Goal: Task Accomplishment & Management: Manage account settings

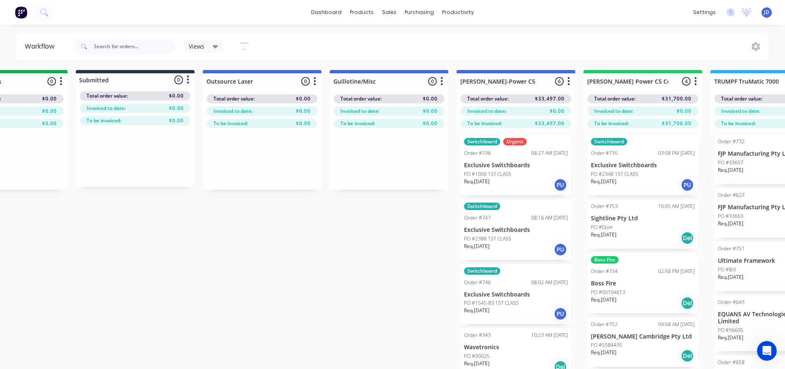
scroll to position [0, 447]
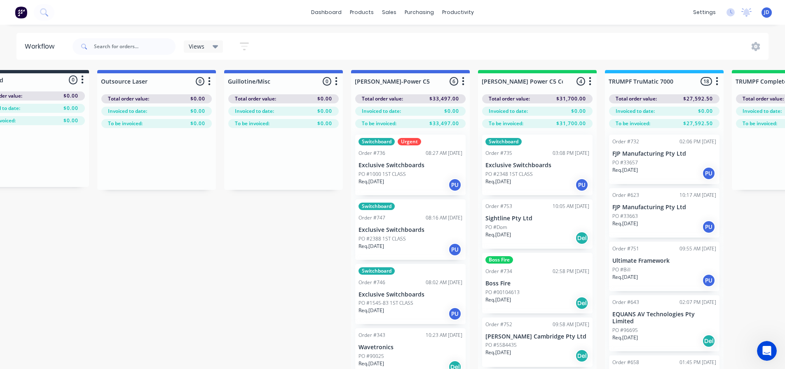
drag, startPoint x: 333, startPoint y: 287, endPoint x: 388, endPoint y: 291, distance: 55.0
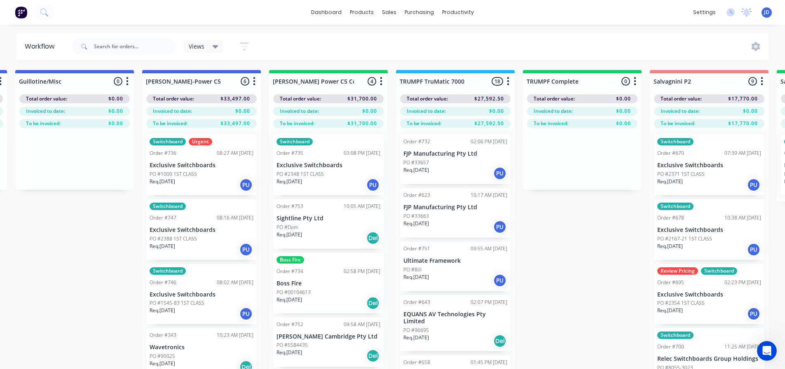
drag, startPoint x: 612, startPoint y: 240, endPoint x: 651, endPoint y: 218, distance: 45.4
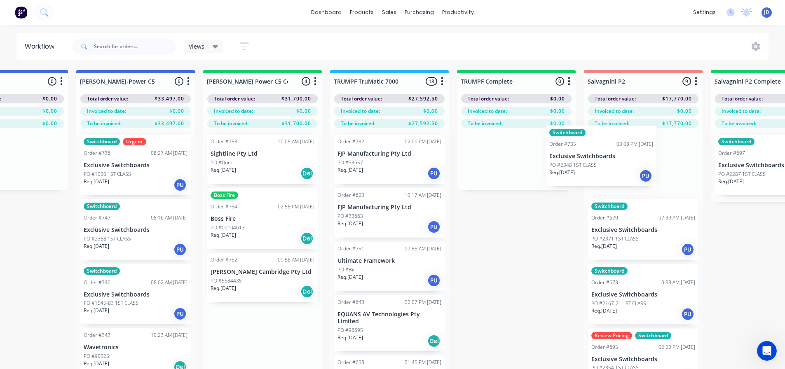
scroll to position [0, 708]
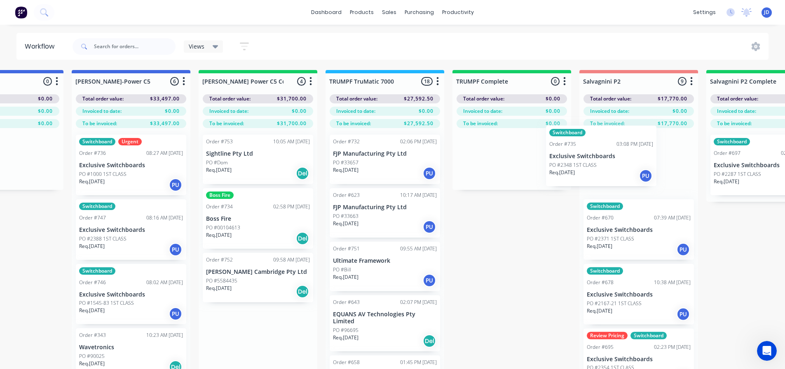
drag, startPoint x: 359, startPoint y: 176, endPoint x: 604, endPoint y: 168, distance: 244.6
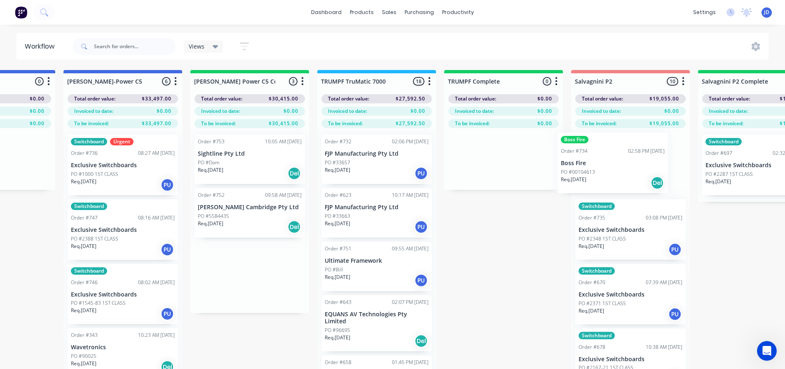
drag, startPoint x: 259, startPoint y: 235, endPoint x: 606, endPoint y: 174, distance: 351.7
click at [223, 221] on p "Req. [DATE]" at bounding box center [210, 223] width 26 height 7
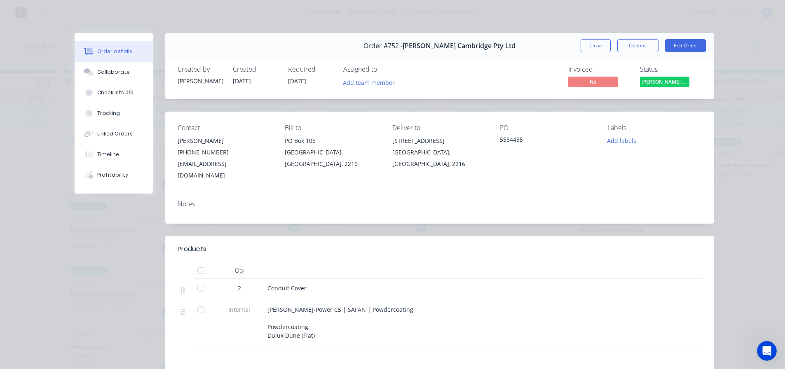
click at [587, 42] on button "Close" at bounding box center [596, 45] width 30 height 13
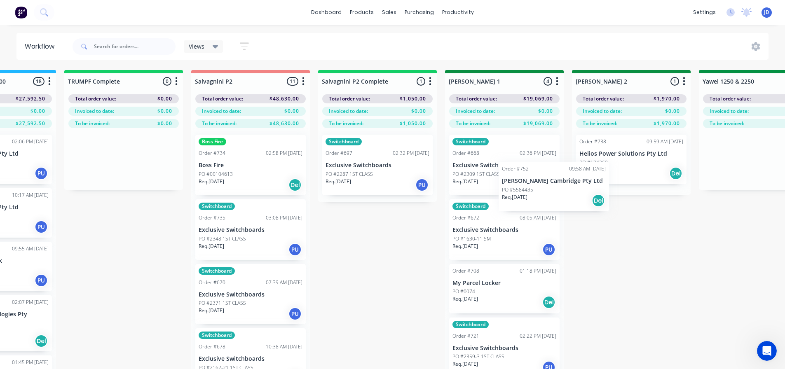
scroll to position [0, 1111]
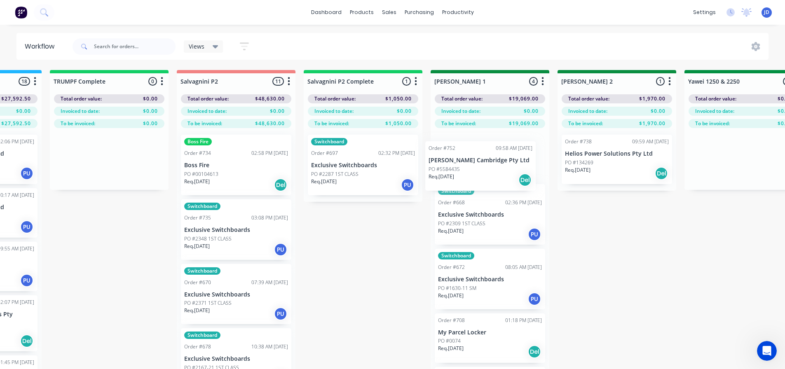
drag, startPoint x: 238, startPoint y: 221, endPoint x: 473, endPoint y: 175, distance: 239.7
click at [473, 175] on div "On Hold 1 Status colour #FF4949 hex #FF4949 Save Cancel Notifications Email SMS…" at bounding box center [766, 234] width 3766 height 329
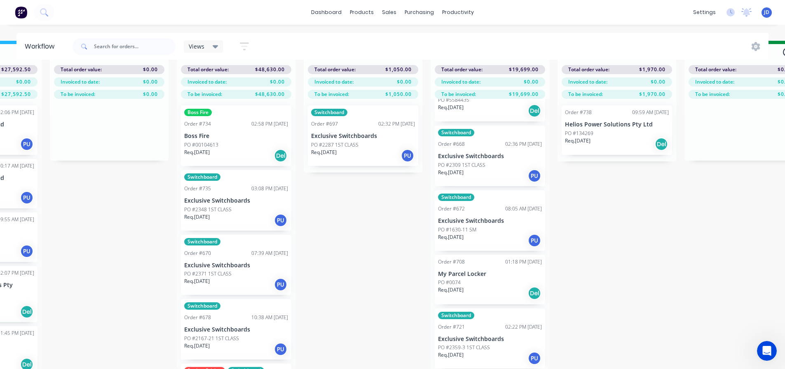
scroll to position [17, 1111]
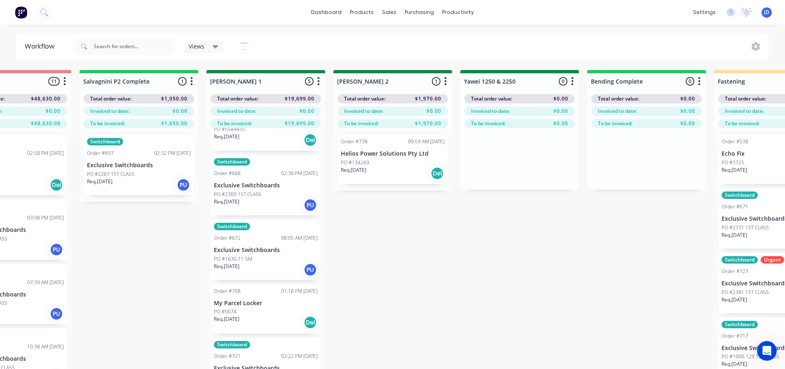
drag, startPoint x: 589, startPoint y: 277, endPoint x: 650, endPoint y: 263, distance: 62.6
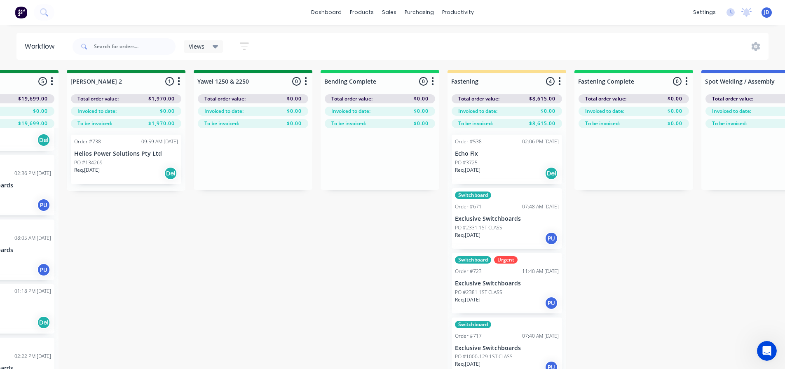
drag, startPoint x: 517, startPoint y: 257, endPoint x: 498, endPoint y: 192, distance: 68.2
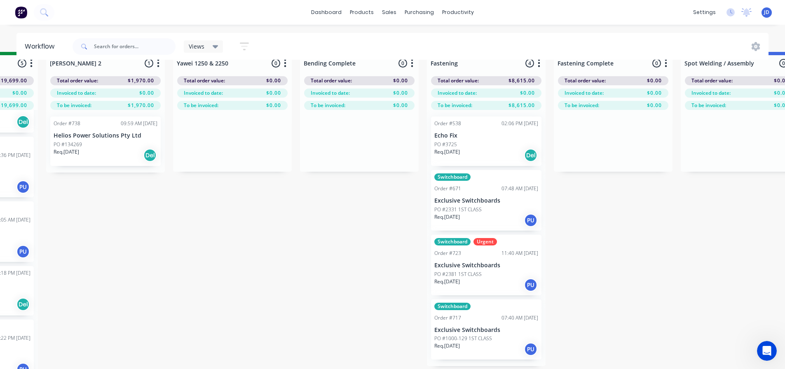
scroll to position [35, 1622]
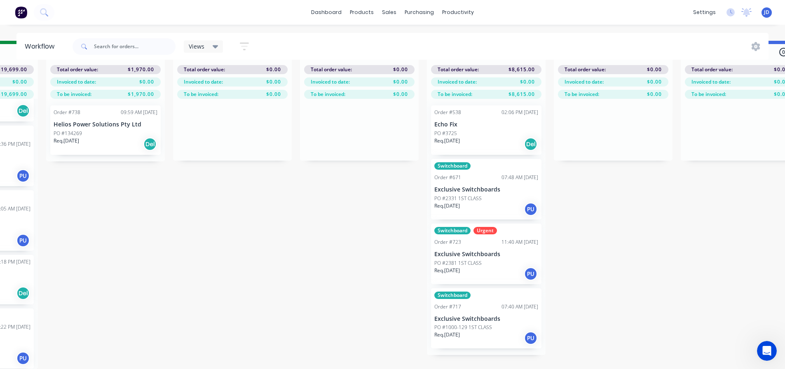
click at [79, 137] on p "Req. [DATE]" at bounding box center [67, 140] width 26 height 7
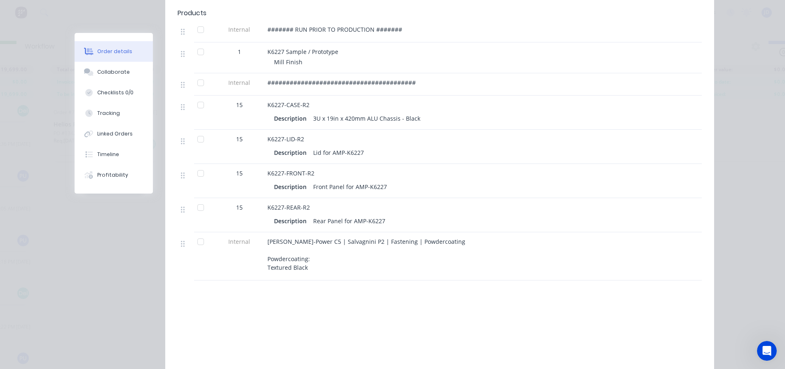
scroll to position [82, 0]
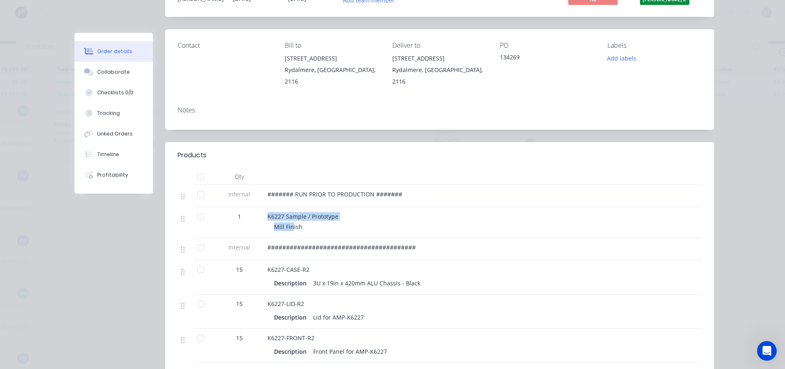
drag, startPoint x: 289, startPoint y: 221, endPoint x: 256, endPoint y: 216, distance: 33.8
click at [256, 216] on div "1 K6227 Sample / Prototype Mill Finish" at bounding box center [440, 222] width 524 height 31
click at [331, 294] on div "K6227-CASE-R2 Description 3U x 19in x 420mm ALU Chassis - Black" at bounding box center [429, 278] width 330 height 34
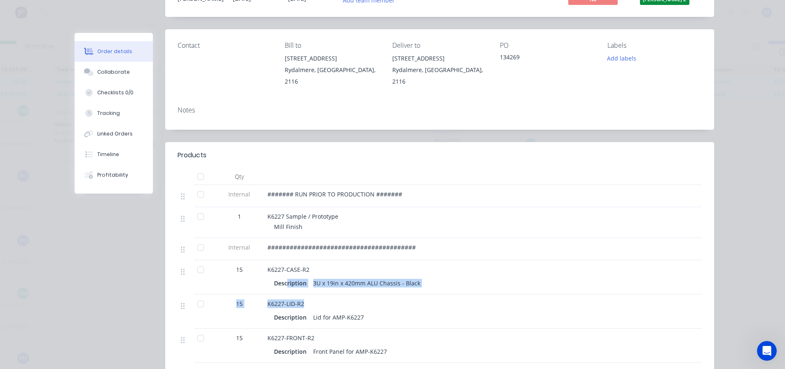
drag, startPoint x: 313, startPoint y: 301, endPoint x: 285, endPoint y: 294, distance: 28.4
click at [285, 294] on div "Internal ####### RUN PRIOR TO PRODUCTION ####### 1 K6227 Sample / Prototype Mil…" at bounding box center [440, 315] width 524 height 261
click at [393, 313] on div "Description Lid for AMP-K6227" at bounding box center [429, 318] width 310 height 12
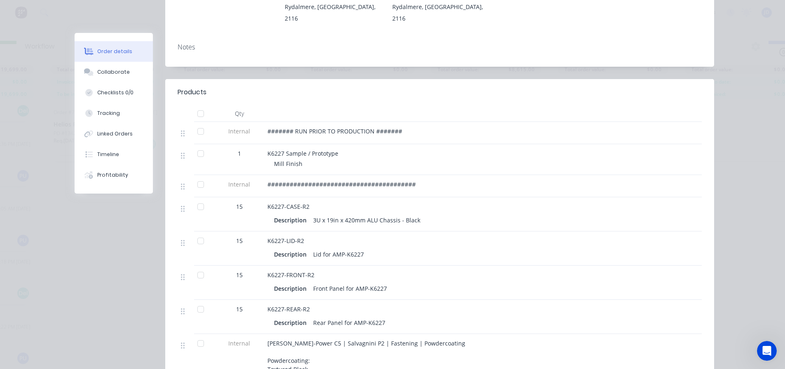
scroll to position [247, 0]
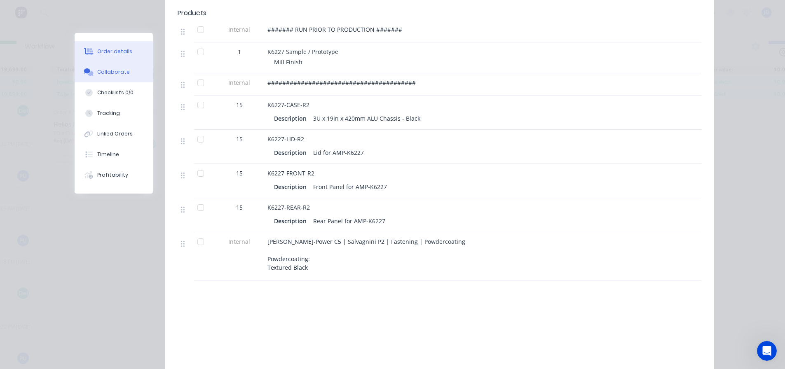
click at [96, 72] on button "Collaborate" at bounding box center [114, 72] width 78 height 21
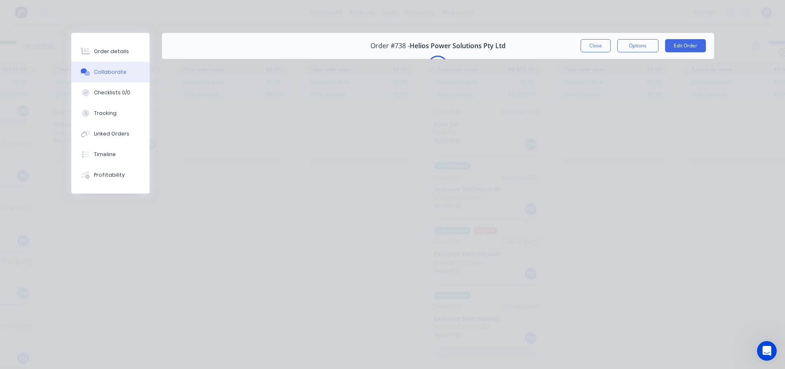
scroll to position [0, 0]
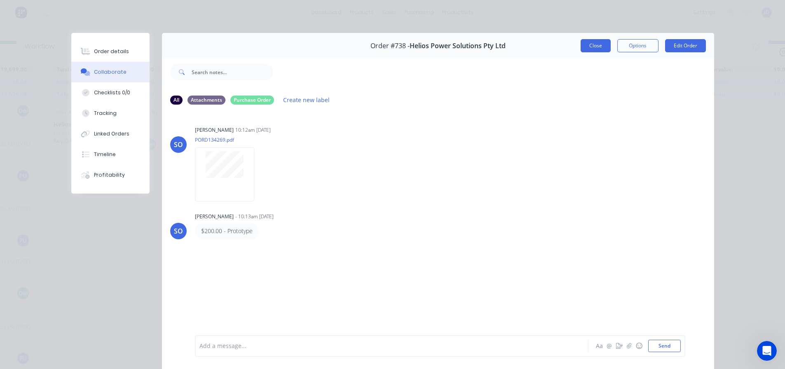
click at [606, 43] on button "Close" at bounding box center [596, 45] width 30 height 13
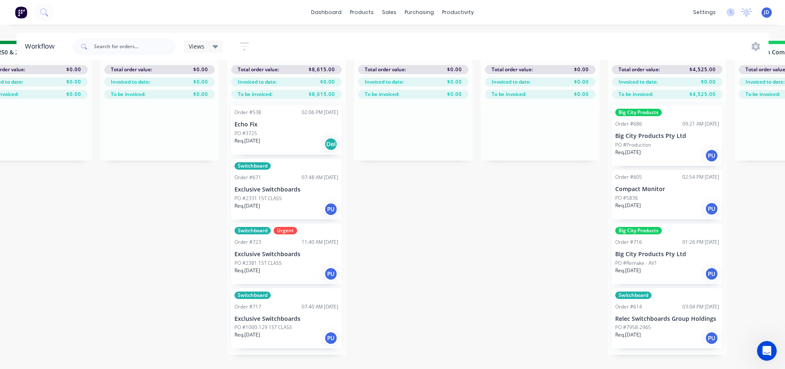
scroll to position [35, 2080]
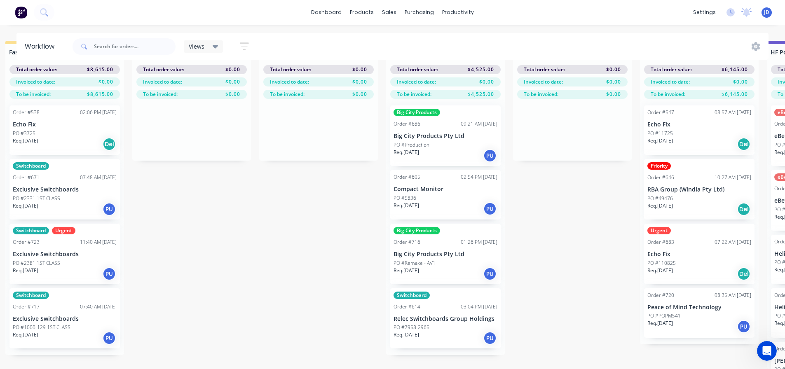
drag, startPoint x: 373, startPoint y: 184, endPoint x: 417, endPoint y: 175, distance: 45.0
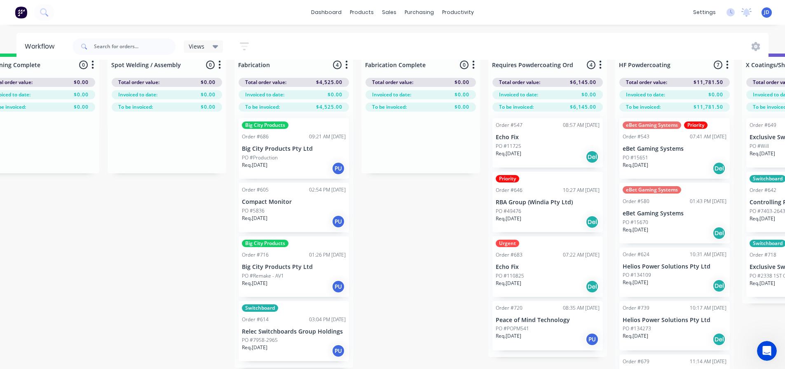
drag, startPoint x: 547, startPoint y: 211, endPoint x: 591, endPoint y: 193, distance: 47.7
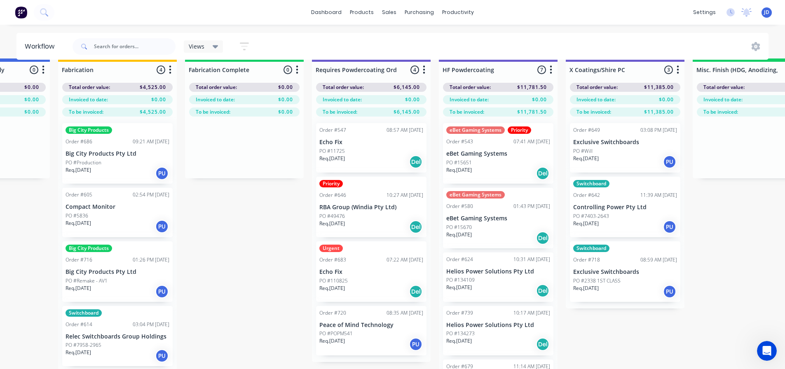
drag, startPoint x: 329, startPoint y: 225, endPoint x: 400, endPoint y: 215, distance: 72.1
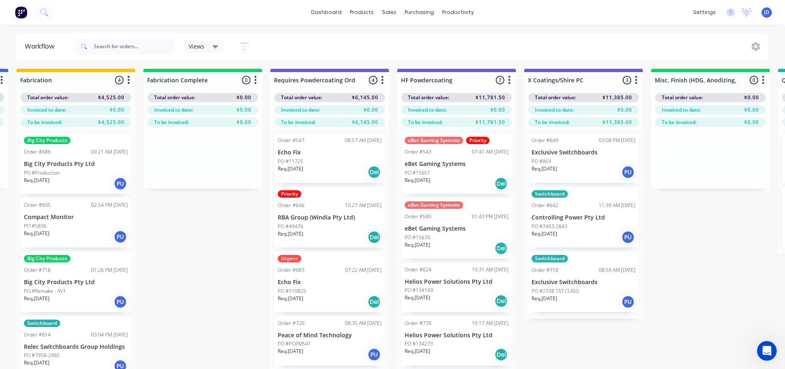
scroll to position [0, 2414]
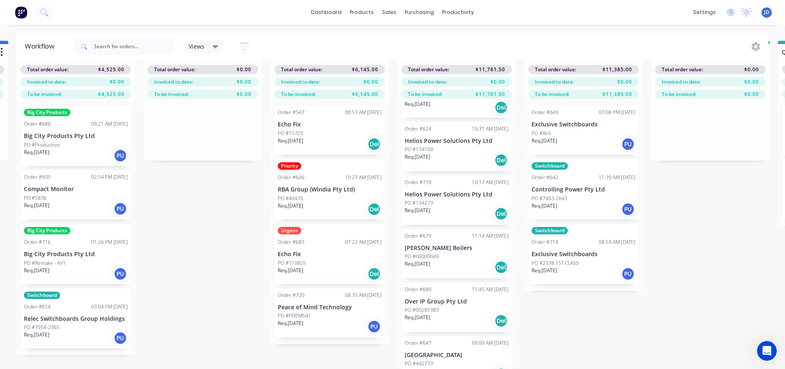
scroll to position [130, 0]
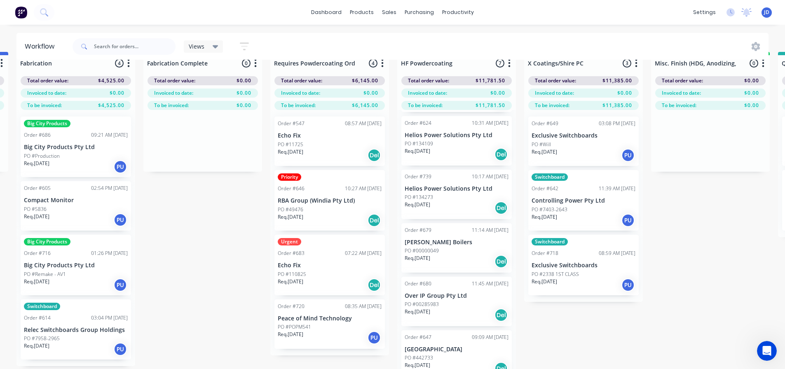
scroll to position [35, 2414]
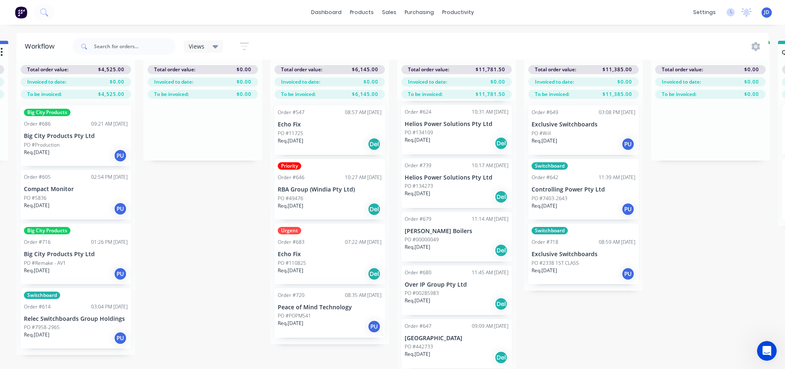
click at [453, 121] on p "Helios Power Solutions Pty Ltd" at bounding box center [457, 124] width 104 height 7
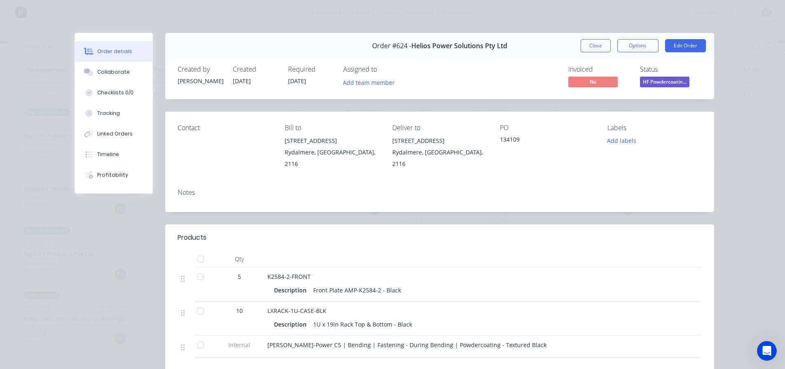
click at [568, 49] on div "Order #624 - Helios Power Solutions Pty Ltd Close Options Edit Order" at bounding box center [439, 46] width 549 height 26
click at [583, 48] on button "Close" at bounding box center [596, 45] width 30 height 13
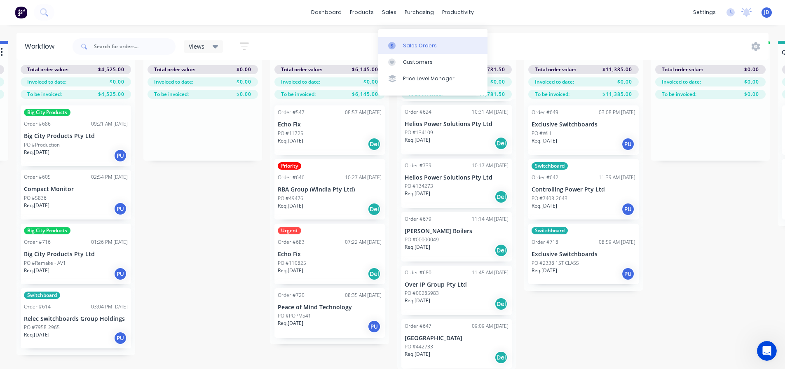
click at [407, 42] on div "Sales Orders" at bounding box center [420, 45] width 34 height 7
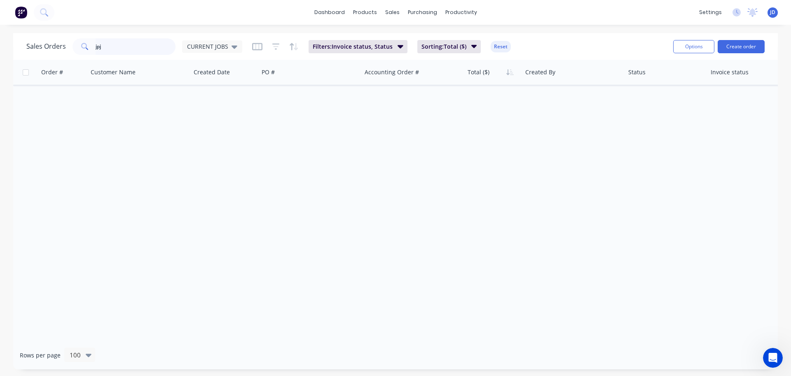
click at [131, 47] on input "jpj" at bounding box center [136, 46] width 80 height 16
type input "j"
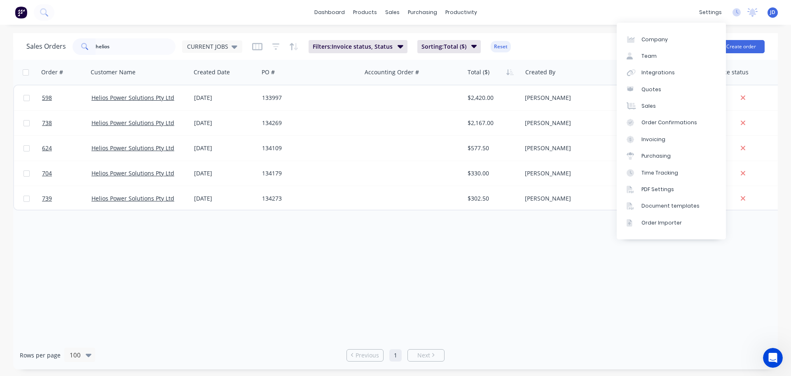
click at [500, 256] on div "Order # Customer Name Created Date PO # Accounting Order # Total ($) Created By…" at bounding box center [395, 200] width 765 height 281
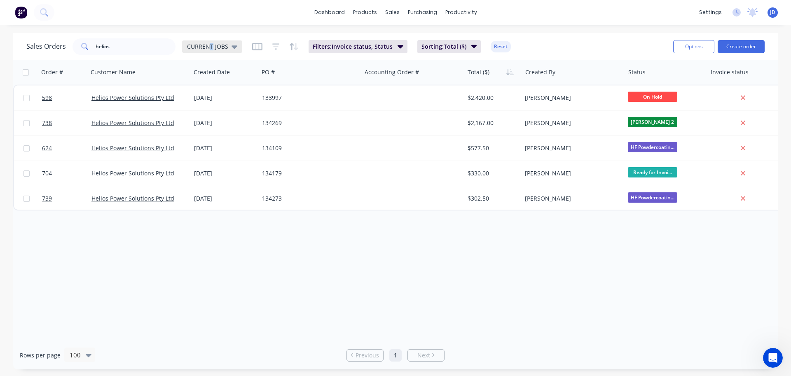
click at [211, 51] on div "CURRENT JOBS" at bounding box center [212, 46] width 60 height 12
click at [211, 120] on button "None" at bounding box center [232, 116] width 94 height 9
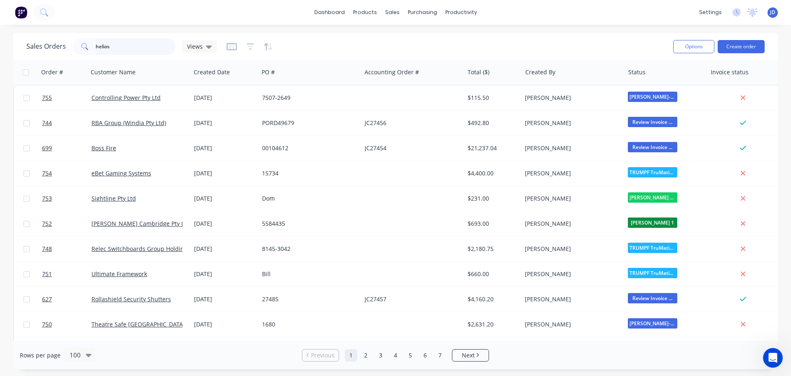
click at [145, 50] on input "helios" at bounding box center [136, 46] width 80 height 16
type input "helios"
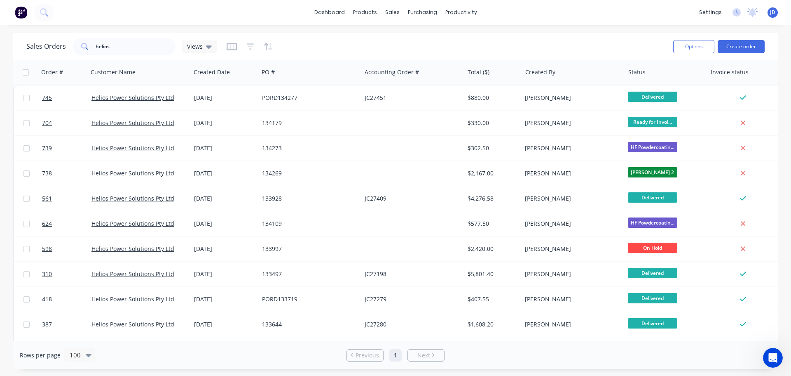
drag, startPoint x: 171, startPoint y: 27, endPoint x: 440, endPoint y: 52, distance: 270.4
click at [440, 52] on div "Sales Orders helios Views" at bounding box center [346, 46] width 641 height 20
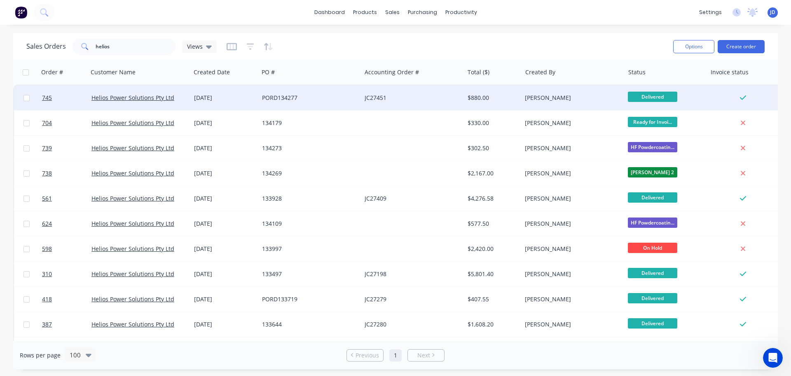
click at [509, 104] on div "$880.00" at bounding box center [494, 97] width 58 height 25
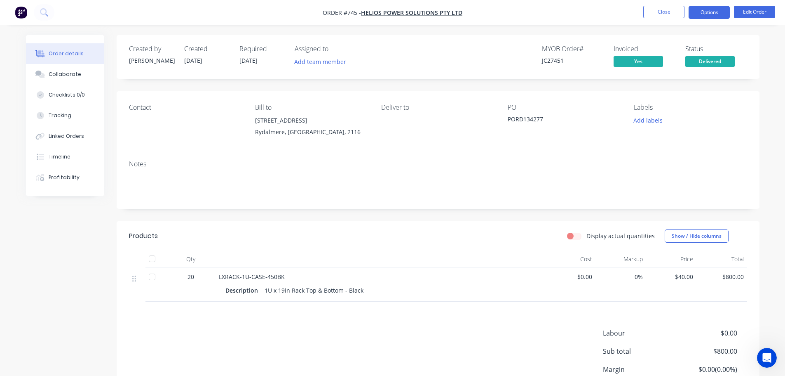
click at [702, 10] on button "Options" at bounding box center [709, 12] width 41 height 13
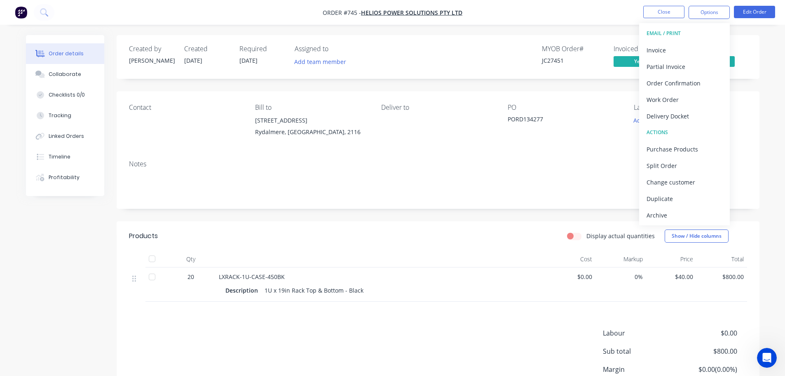
click at [582, 97] on div "Contact Bill to [STREET_ADDRESS] Deliver to PO PORD134277 Labels Add labels" at bounding box center [438, 122] width 643 height 62
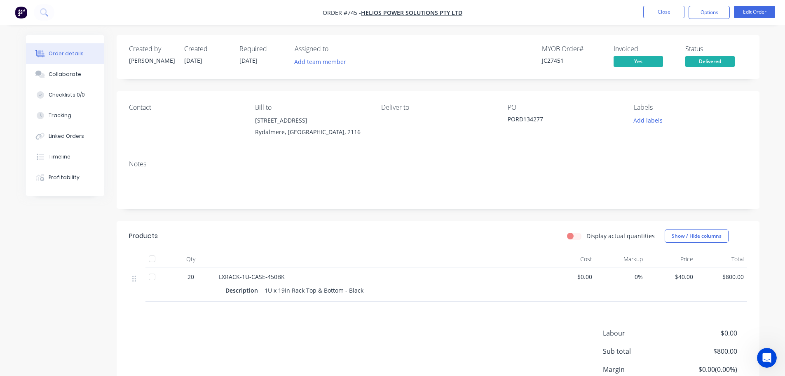
click at [703, 62] on span "Delivered" at bounding box center [710, 61] width 49 height 10
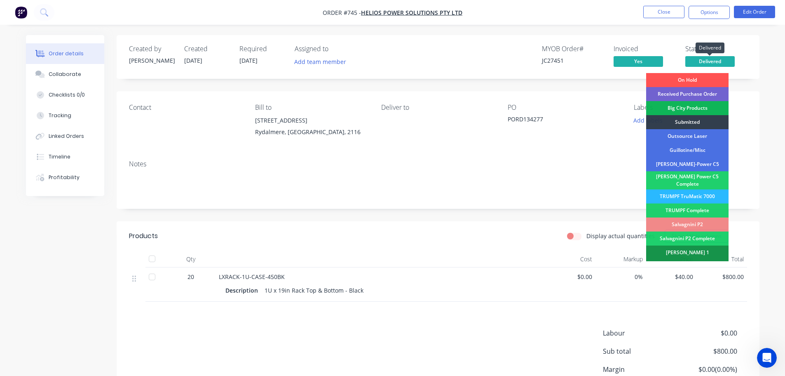
drag, startPoint x: 703, startPoint y: 62, endPoint x: 702, endPoint y: 42, distance: 19.8
click at [703, 62] on span "Delivered" at bounding box center [710, 61] width 49 height 10
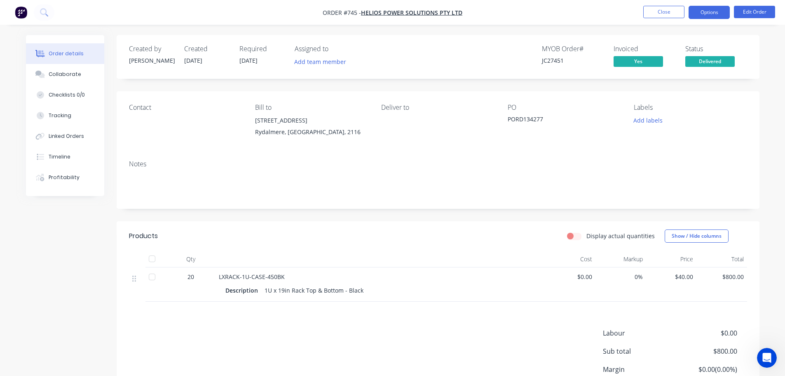
click at [704, 8] on button "Options" at bounding box center [709, 12] width 41 height 13
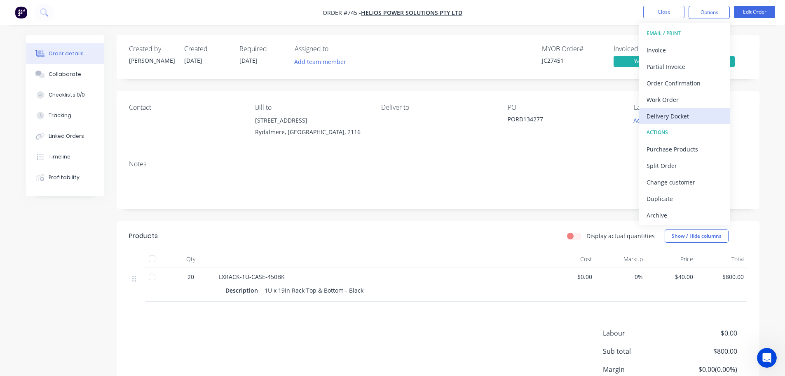
click at [688, 111] on div "Delivery Docket" at bounding box center [685, 116] width 76 height 12
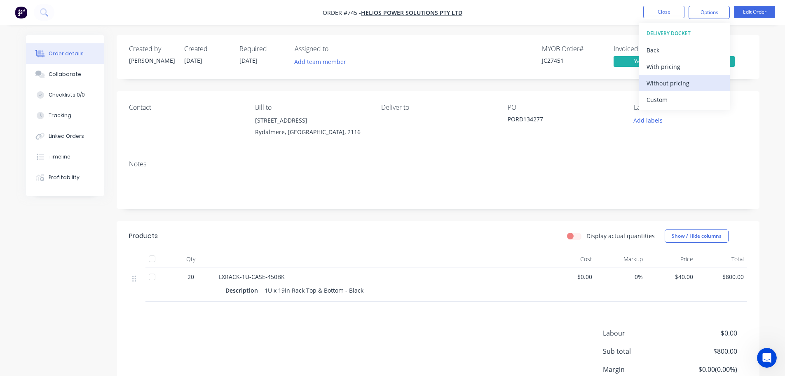
click at [684, 90] on button "Without pricing" at bounding box center [684, 83] width 91 height 16
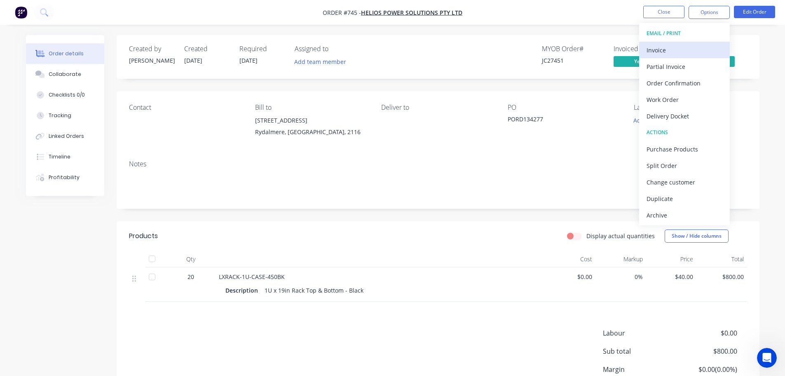
click at [681, 52] on div "Invoice" at bounding box center [685, 50] width 76 height 12
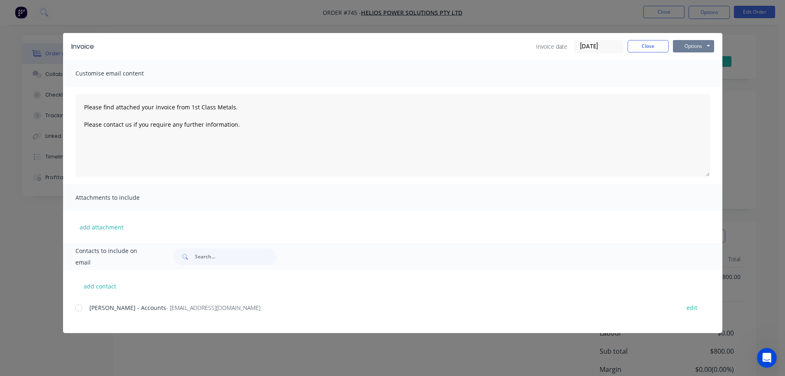
click at [686, 47] on button "Options" at bounding box center [693, 46] width 41 height 12
click at [699, 72] on button "Print" at bounding box center [699, 75] width 53 height 14
type textarea "Please find attached your invoice from 1st Class Metals. Please contact us if y…"
click at [659, 49] on button "Close" at bounding box center [648, 46] width 41 height 12
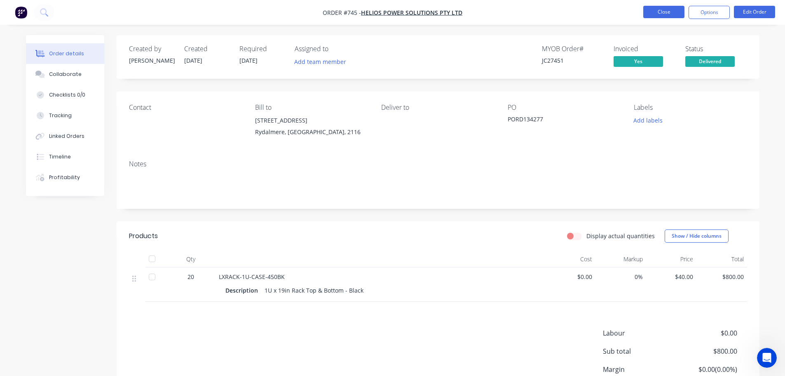
click at [662, 14] on button "Close" at bounding box center [663, 12] width 41 height 12
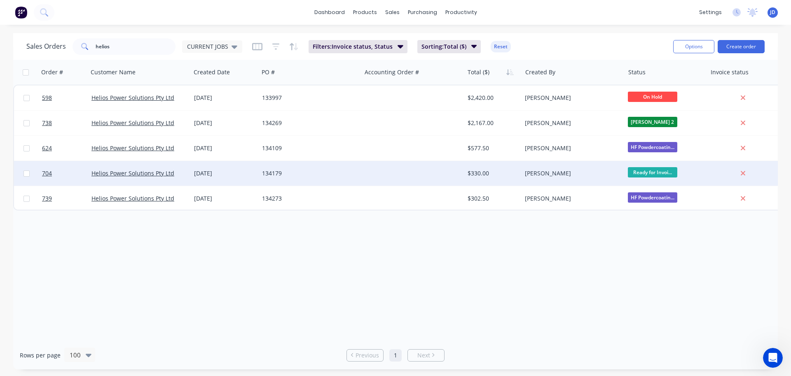
click at [575, 178] on div "[PERSON_NAME]" at bounding box center [573, 173] width 103 height 25
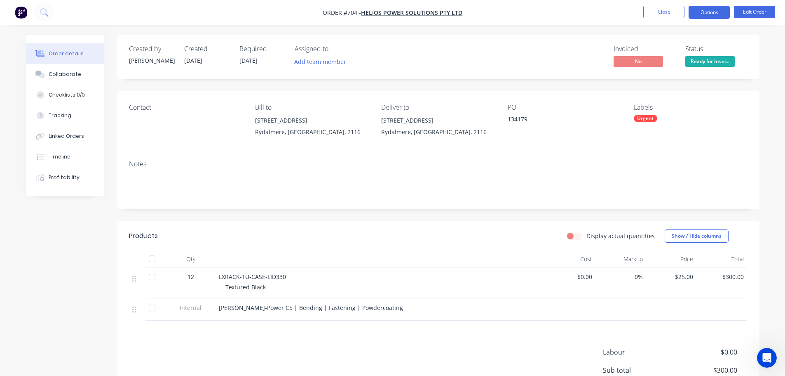
click at [709, 13] on button "Options" at bounding box center [709, 12] width 41 height 13
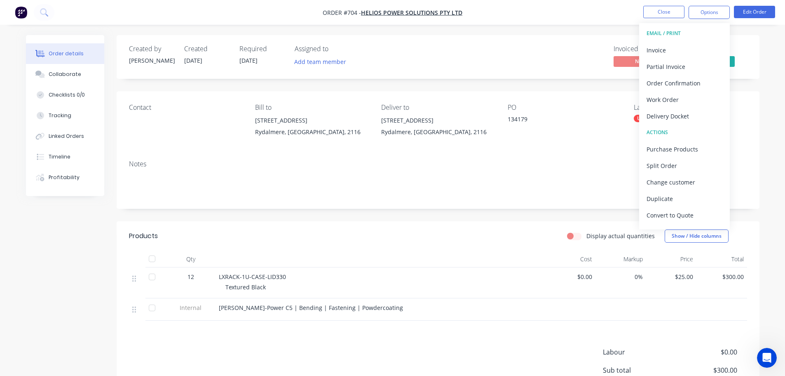
click at [665, 117] on div "Delivery Docket" at bounding box center [685, 116] width 76 height 12
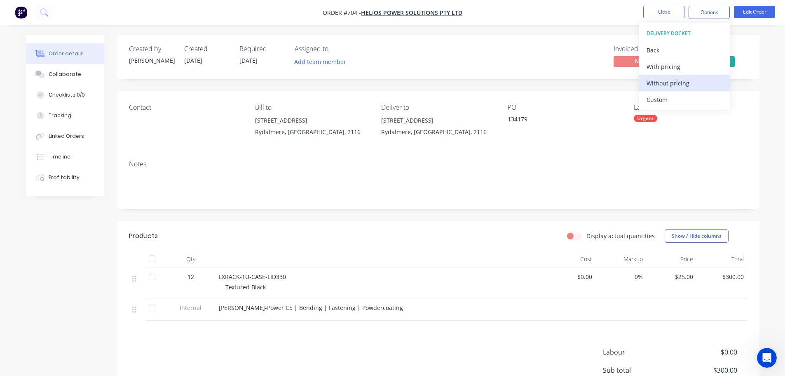
click at [692, 78] on div "Without pricing" at bounding box center [685, 83] width 76 height 12
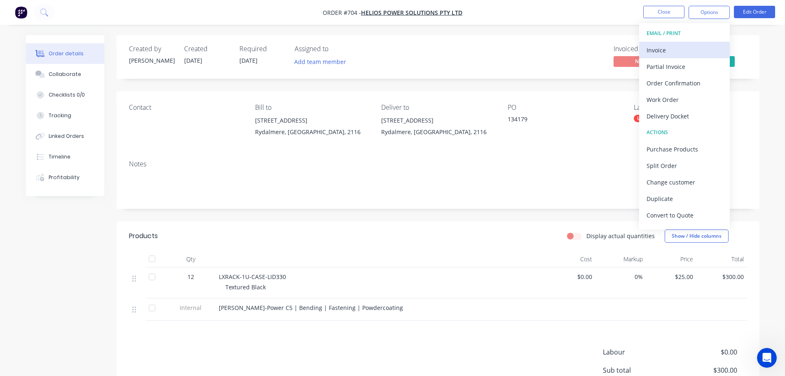
click at [672, 45] on div "Invoice" at bounding box center [685, 50] width 76 height 12
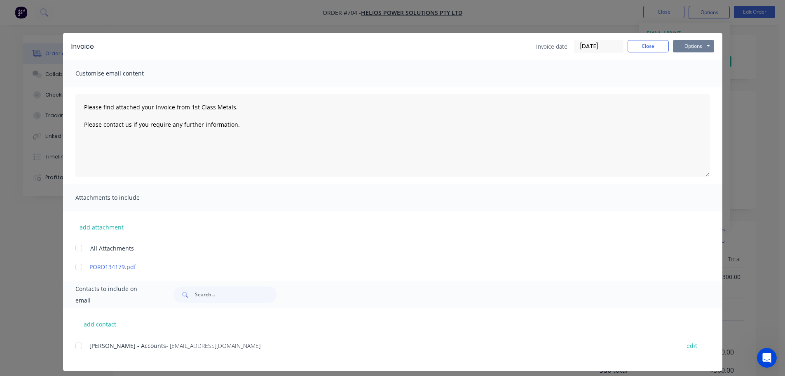
click at [685, 44] on button "Options" at bounding box center [693, 46] width 41 height 12
click at [687, 75] on button "Print" at bounding box center [699, 75] width 53 height 14
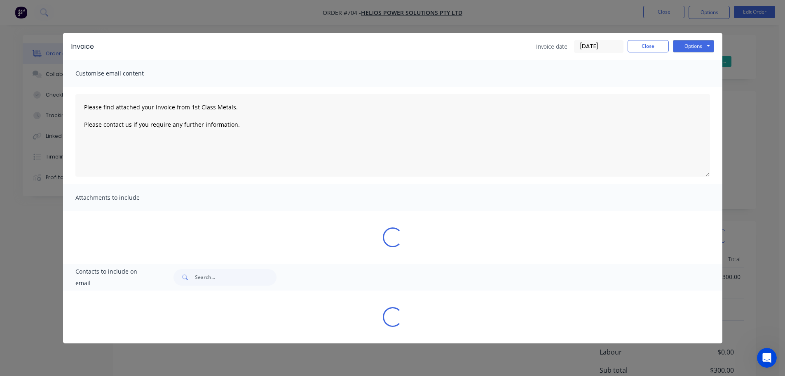
type textarea "Please find attached your invoice from 1st Class Metals. Please contact us if y…"
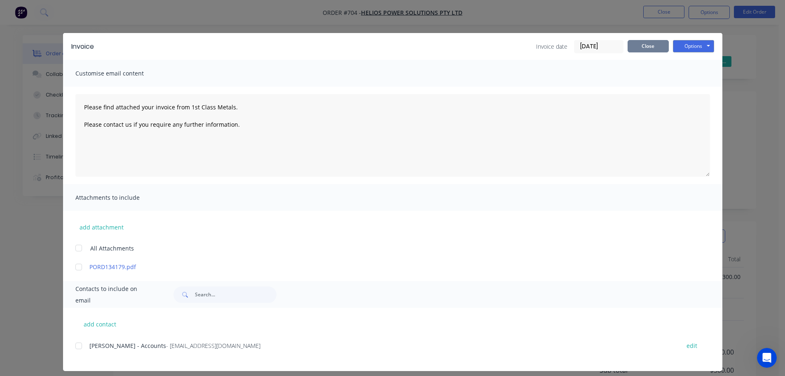
click at [635, 50] on button "Close" at bounding box center [648, 46] width 41 height 12
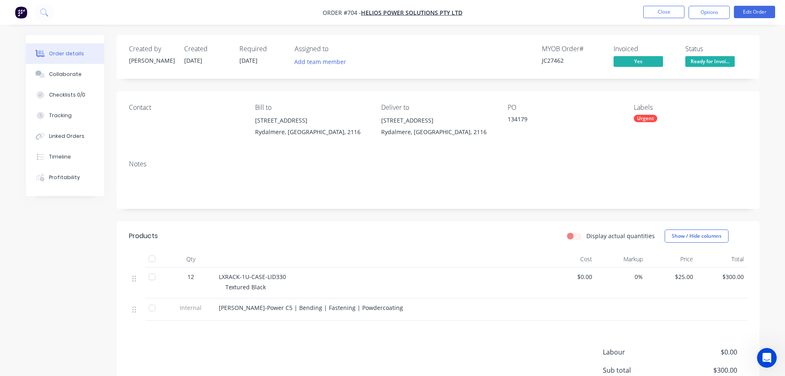
click at [693, 59] on span "Ready for Invoi..." at bounding box center [710, 61] width 49 height 10
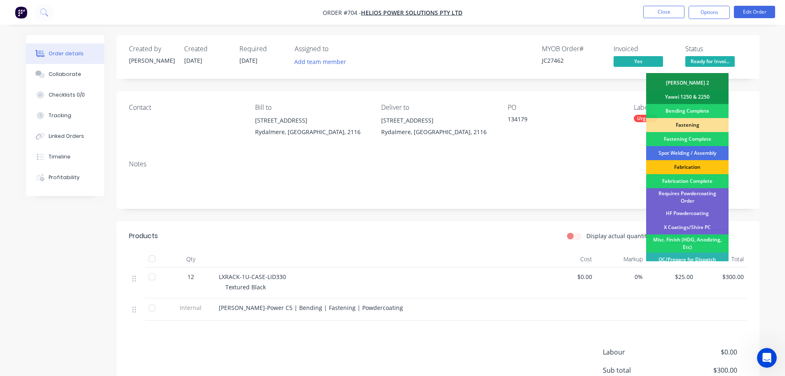
scroll to position [241, 0]
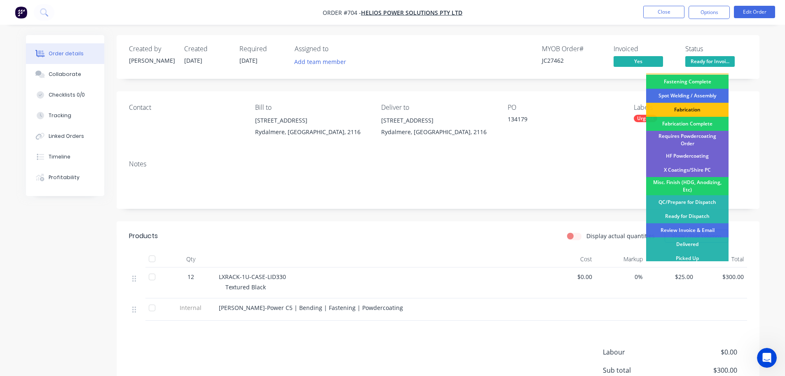
click at [701, 223] on div "Review Invoice & Email" at bounding box center [687, 230] width 82 height 14
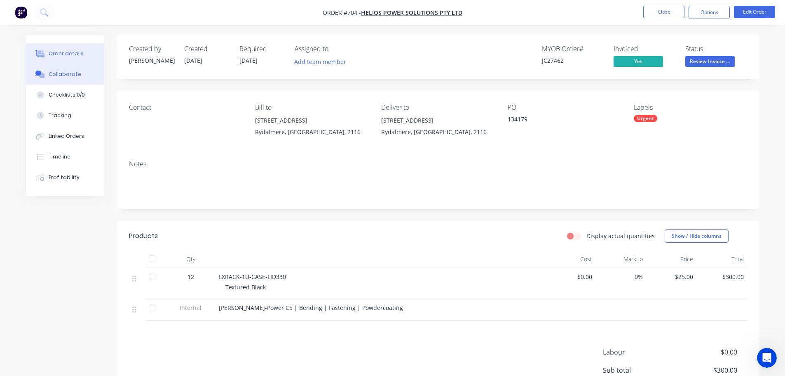
click at [85, 73] on button "Collaborate" at bounding box center [65, 74] width 78 height 21
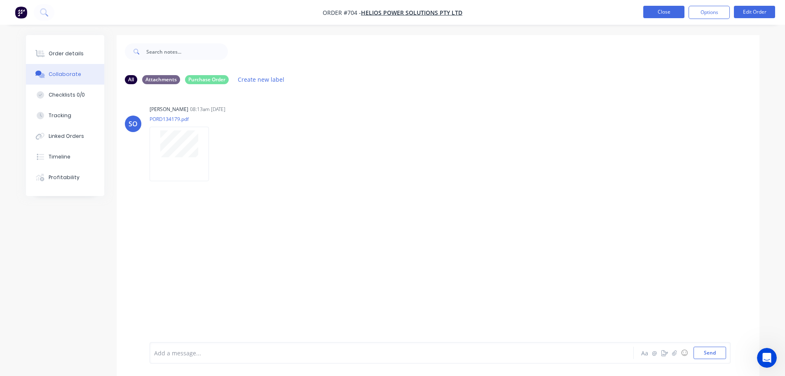
click at [665, 11] on button "Close" at bounding box center [663, 12] width 41 height 12
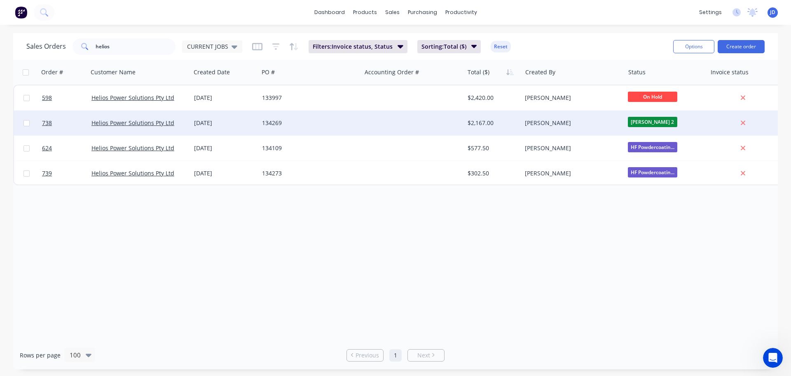
click at [466, 127] on div "$2,167.00" at bounding box center [494, 122] width 58 height 25
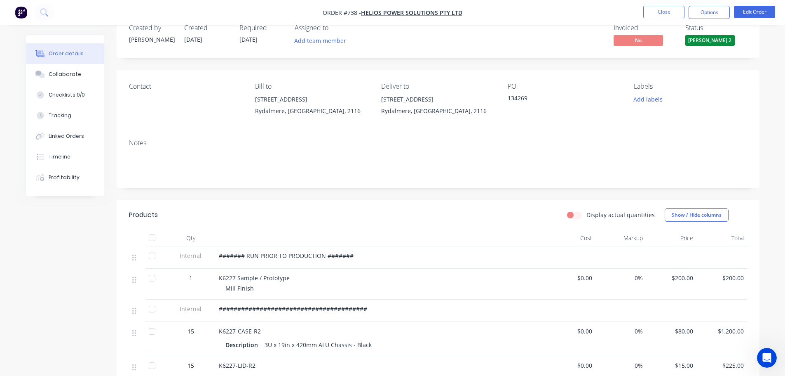
scroll to position [41, 0]
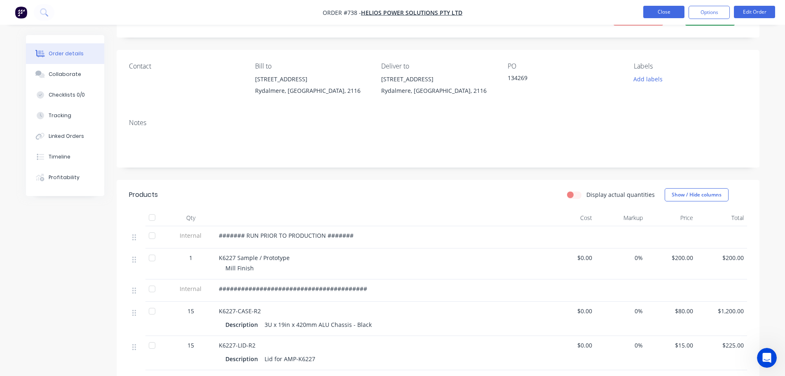
click at [672, 16] on button "Close" at bounding box center [663, 12] width 41 height 12
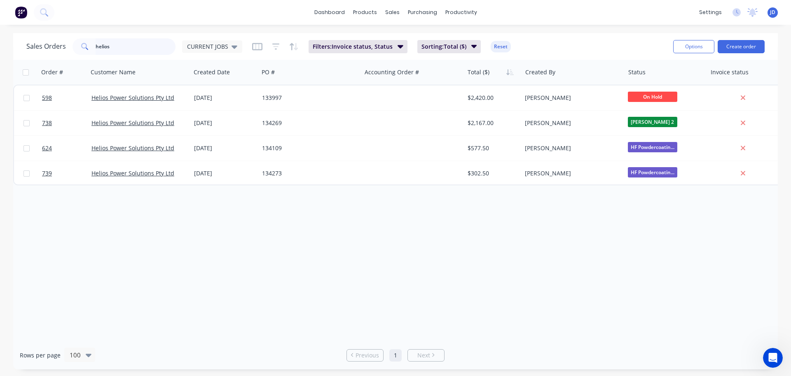
drag, startPoint x: 146, startPoint y: 48, endPoint x: 0, endPoint y: -27, distance: 163.9
click at [0, 0] on html "dashboard products sales purchasing productivity dashboard products Product Cat…" at bounding box center [395, 188] width 791 height 376
click at [229, 45] on div "CURRENT JOBS" at bounding box center [212, 46] width 50 height 7
click at [199, 116] on button "None" at bounding box center [232, 116] width 94 height 9
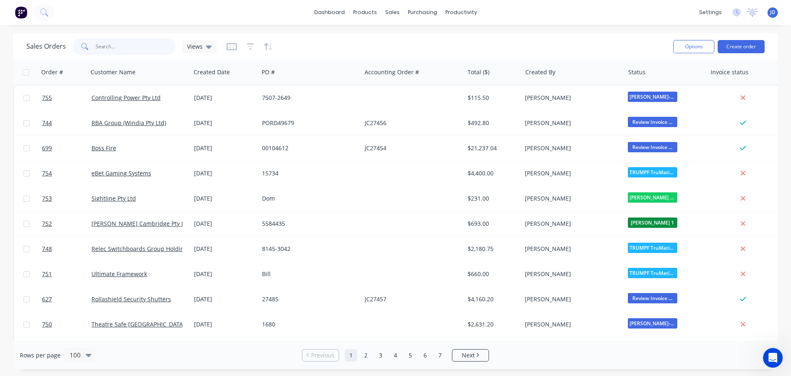
click at [115, 51] on input "helios" at bounding box center [136, 46] width 80 height 16
type input "h"
type input "jpj"
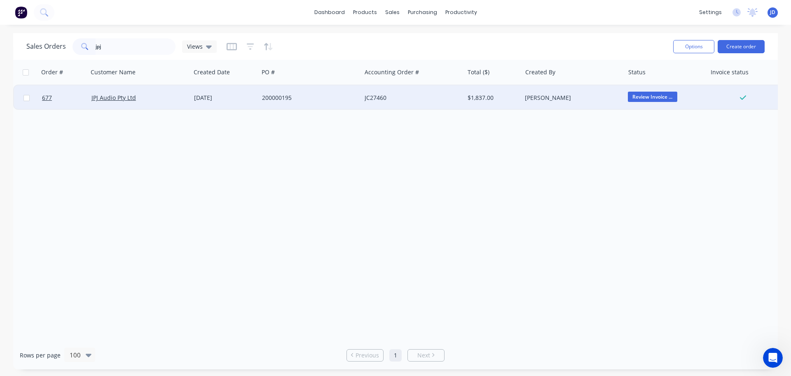
click at [326, 97] on div "200000195" at bounding box center [308, 98] width 92 height 8
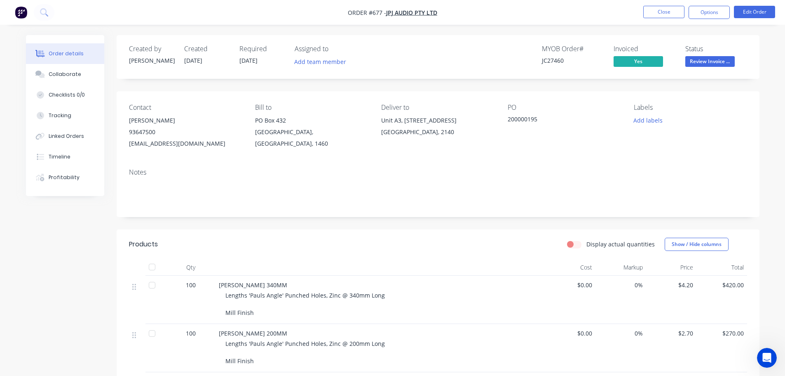
click at [709, 11] on button "Options" at bounding box center [709, 12] width 41 height 13
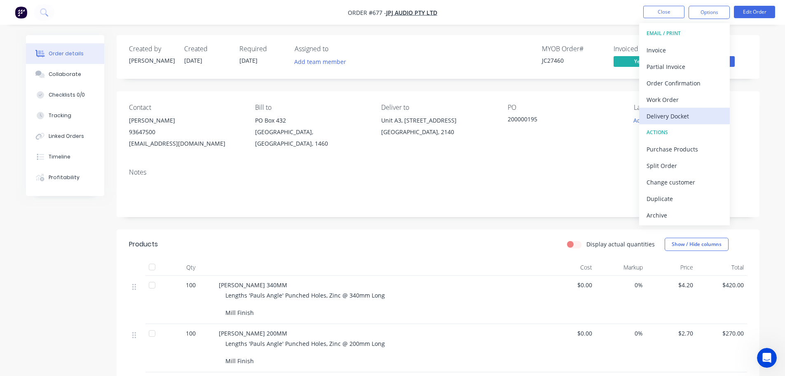
click at [653, 110] on div "Delivery Docket" at bounding box center [685, 116] width 76 height 12
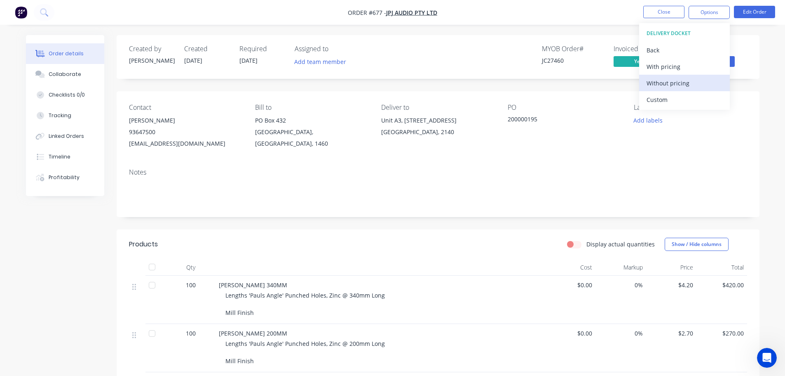
click at [675, 84] on div "Without pricing" at bounding box center [685, 83] width 76 height 12
